Goal: Find contact information: Find contact information

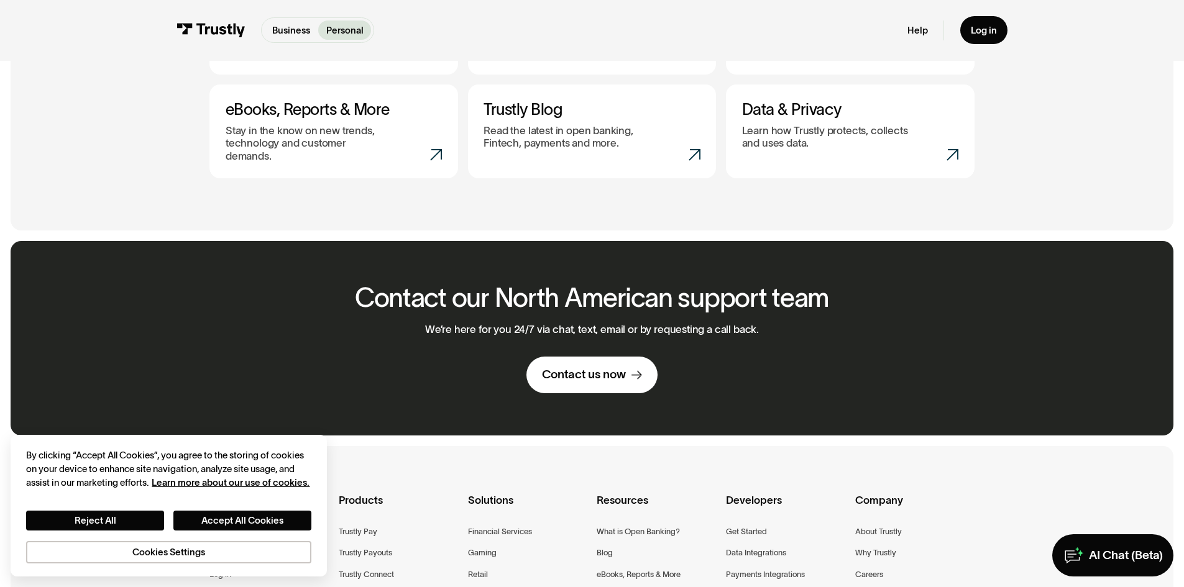
scroll to position [947, 0]
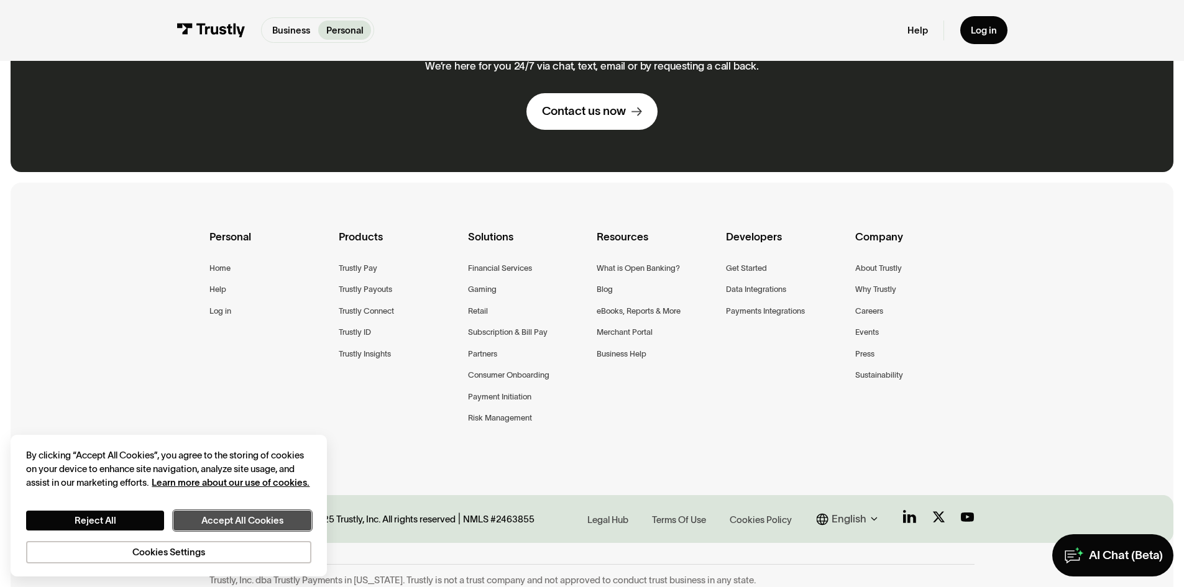
click at [200, 519] on button "Accept All Cookies" at bounding box center [242, 521] width 138 height 20
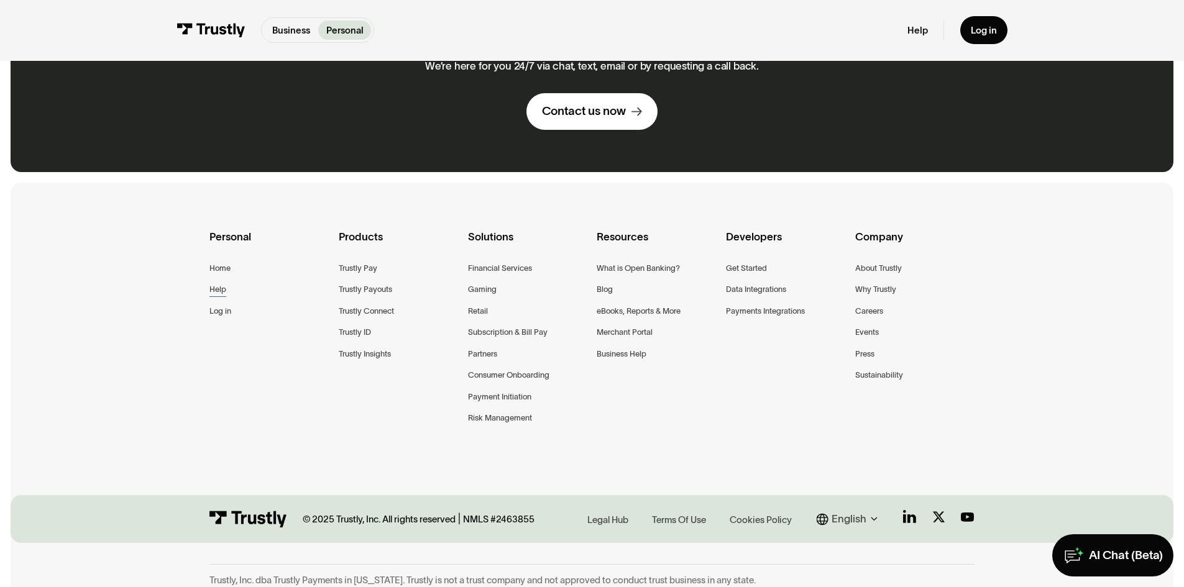
click at [216, 285] on div "Help" at bounding box center [217, 290] width 17 height 14
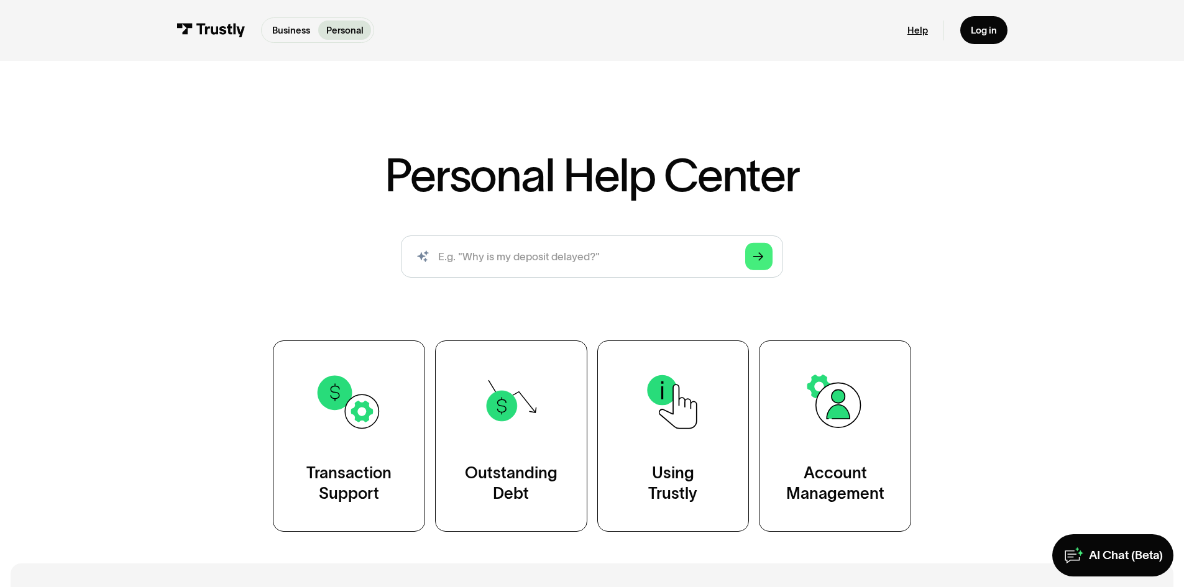
click at [908, 27] on link "Help" at bounding box center [917, 30] width 21 height 12
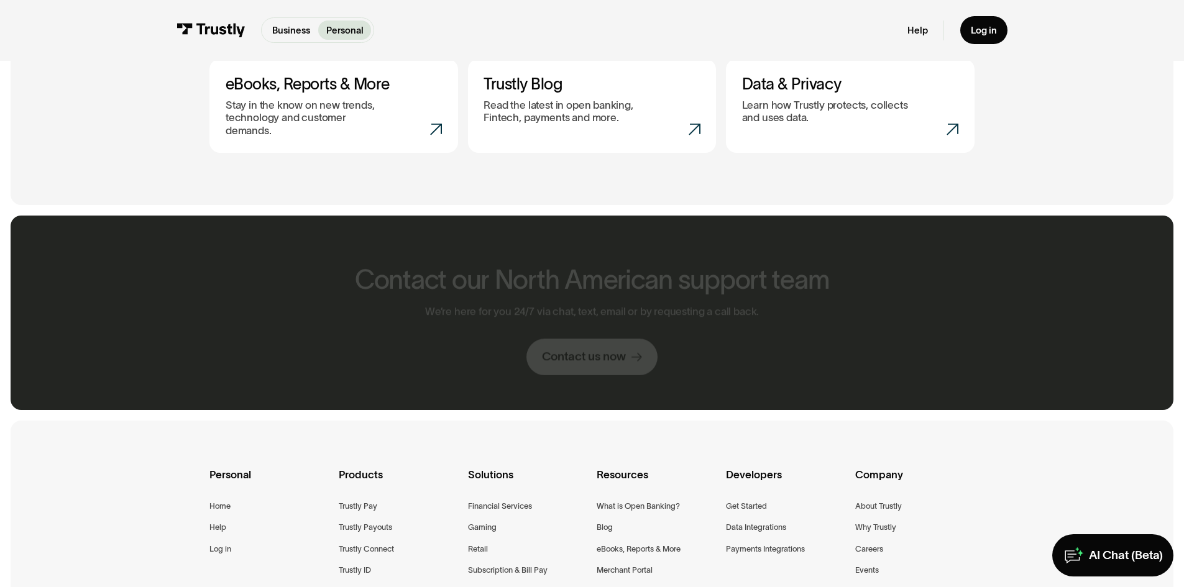
scroll to position [746, 0]
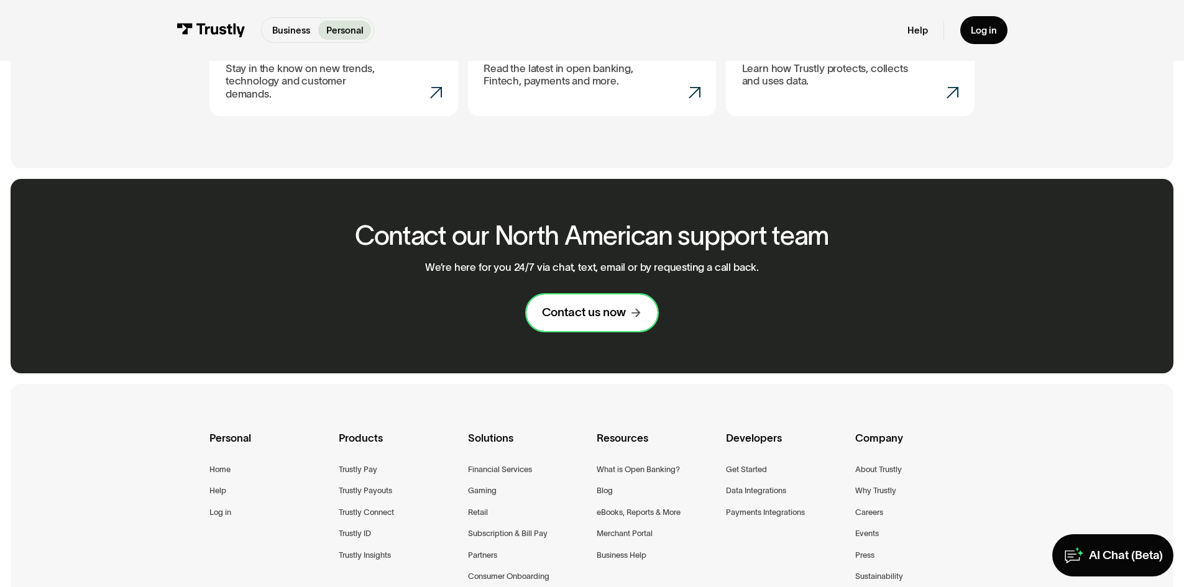
click at [617, 311] on link "Contact us now" at bounding box center [591, 313] width 131 height 37
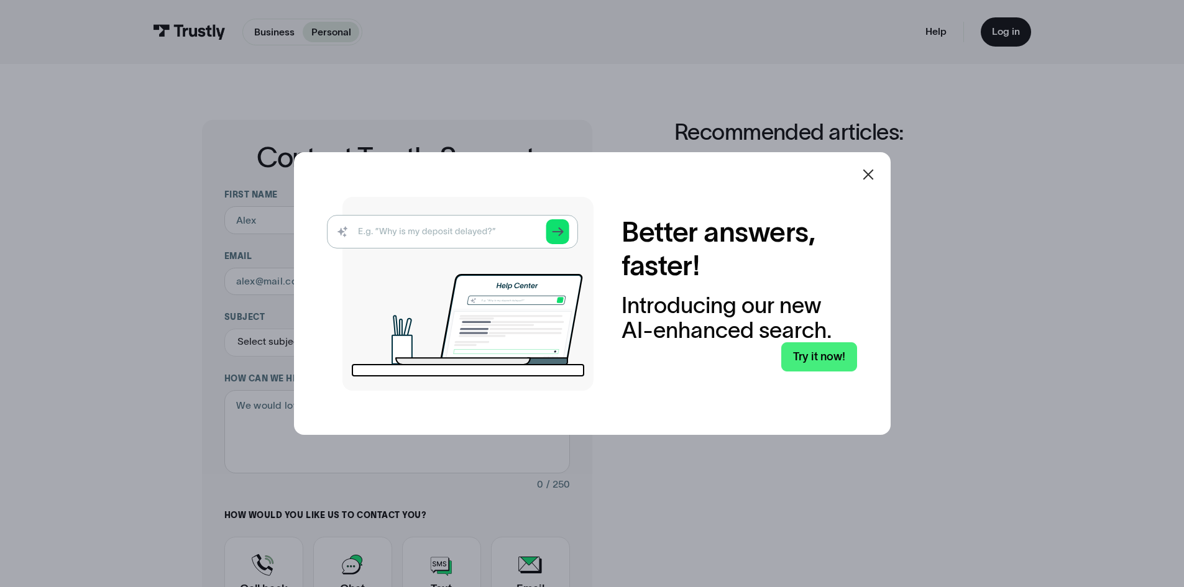
click at [871, 169] on icon at bounding box center [868, 174] width 15 height 15
